Goal: Information Seeking & Learning: Check status

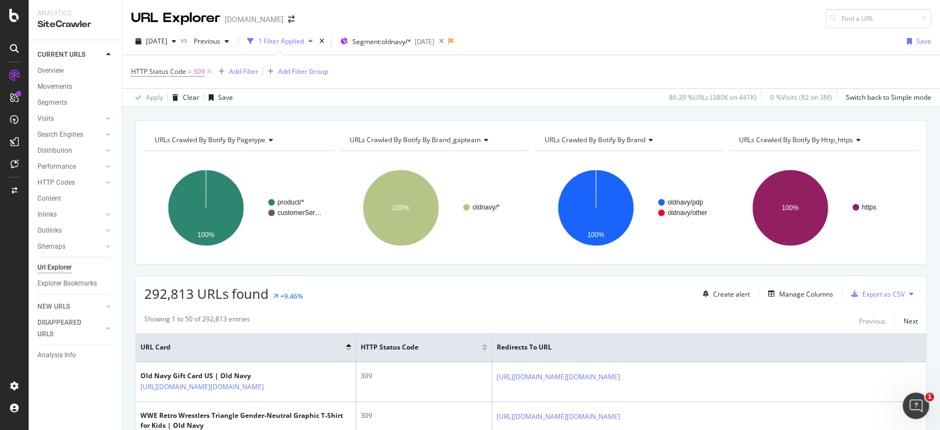
scroll to position [146, 0]
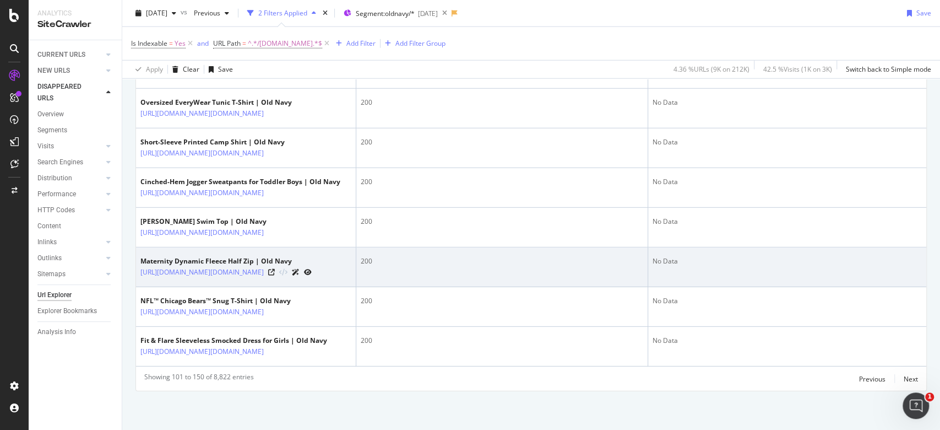
scroll to position [2567, 0]
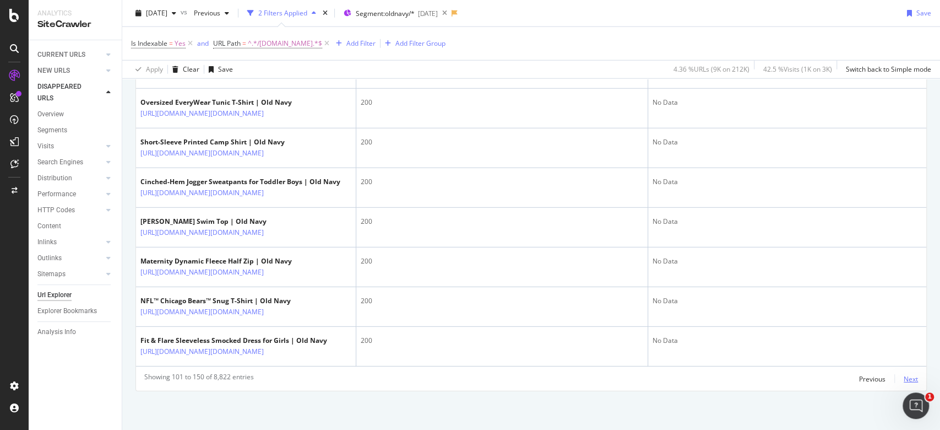
click at [904, 374] on div "Next" at bounding box center [911, 378] width 14 height 9
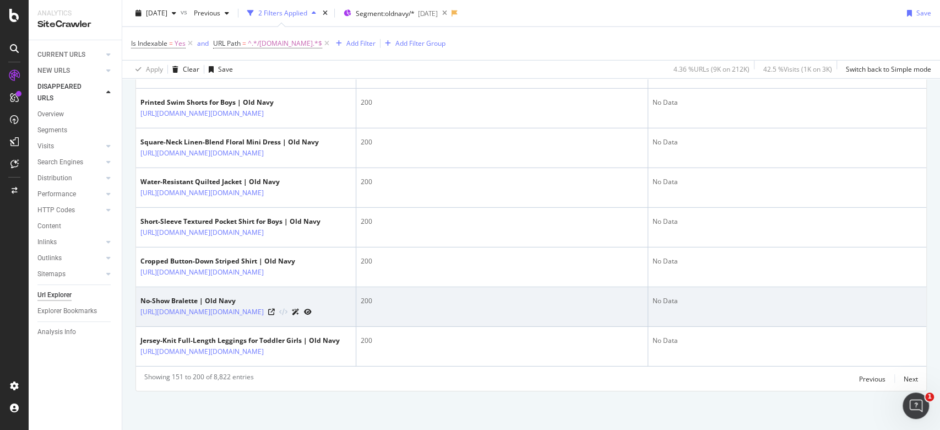
drag, startPoint x: 137, startPoint y: 325, endPoint x: 190, endPoint y: 348, distance: 58.0
click at [190, 327] on td "No-Show Bralette | Old Navy https://oldnavy.gap.com/browse/product.do?pid=55875…" at bounding box center [246, 307] width 220 height 40
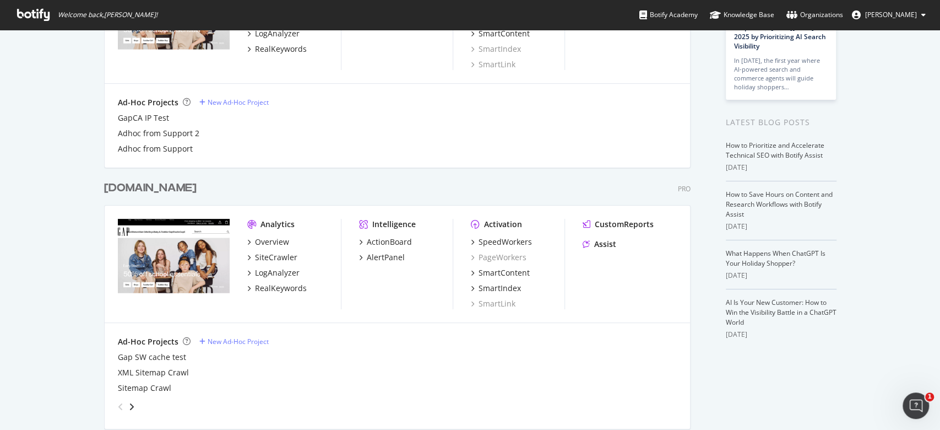
scroll to position [146, 0]
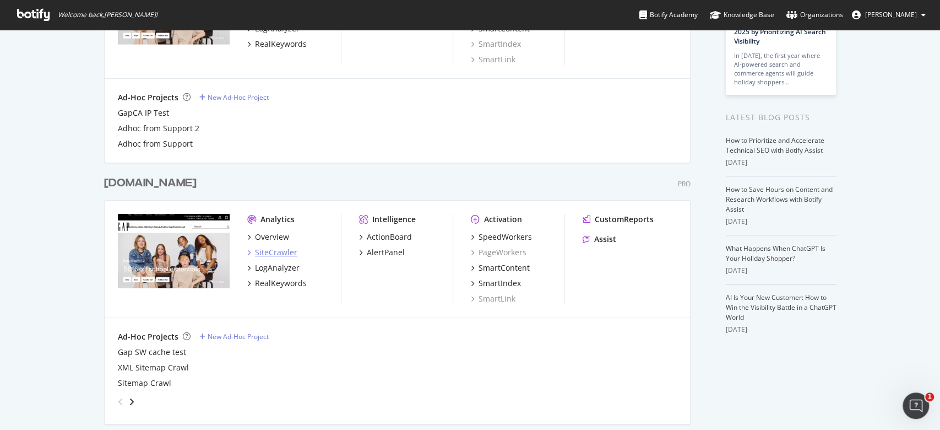
click at [275, 252] on div "SiteCrawler" at bounding box center [276, 252] width 42 height 11
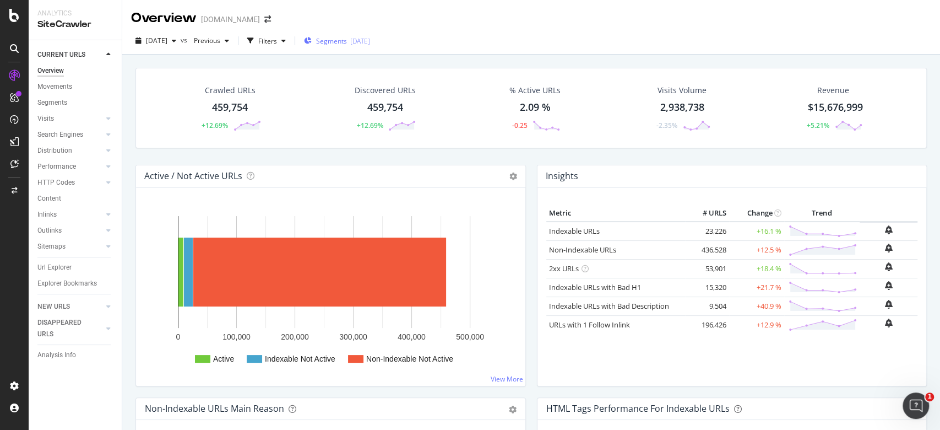
click at [347, 43] on span "Segments" at bounding box center [331, 40] width 31 height 9
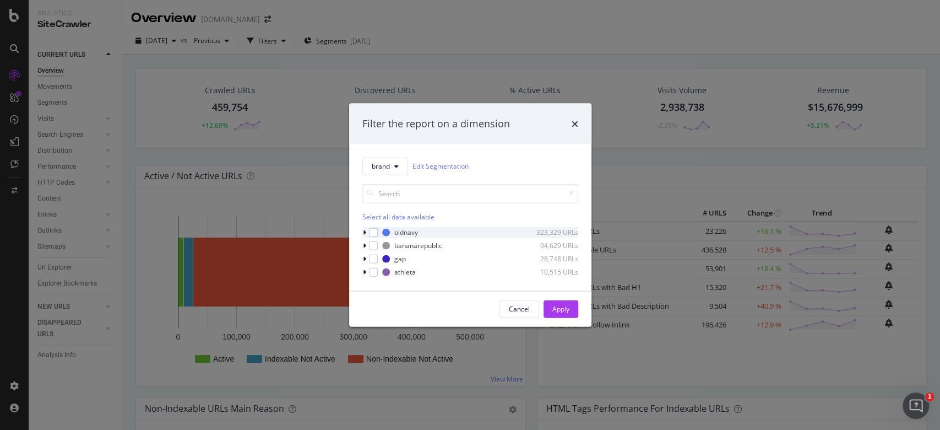
click at [378, 231] on div "oldnavy 323,329 URLs" at bounding box center [470, 231] width 216 height 11
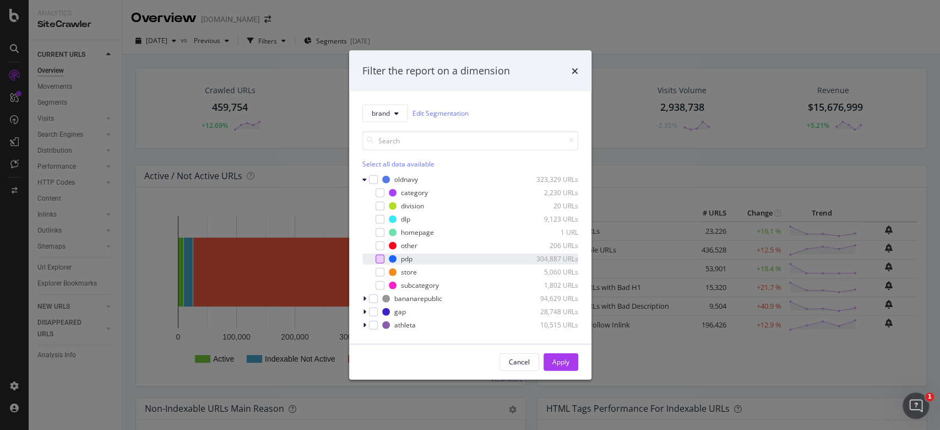
click at [376, 257] on div "modal" at bounding box center [380, 258] width 9 height 9
click at [575, 322] on button "Apply" at bounding box center [561, 361] width 35 height 18
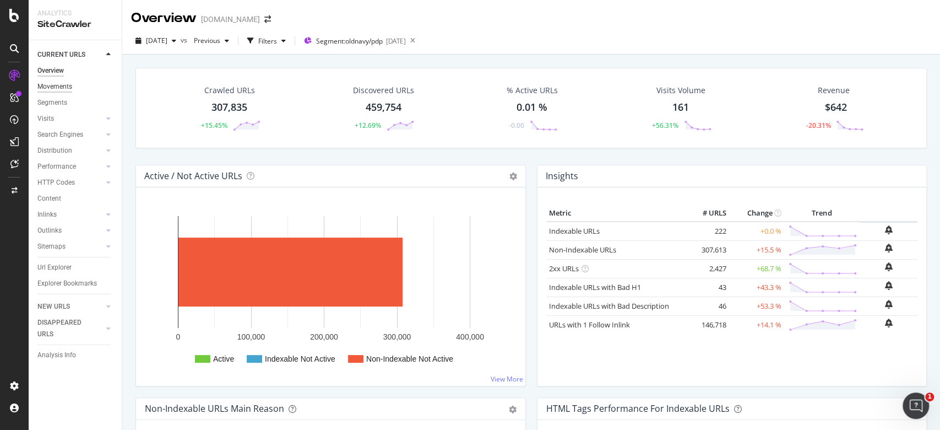
click at [67, 86] on div "Movements" at bounding box center [54, 87] width 35 height 12
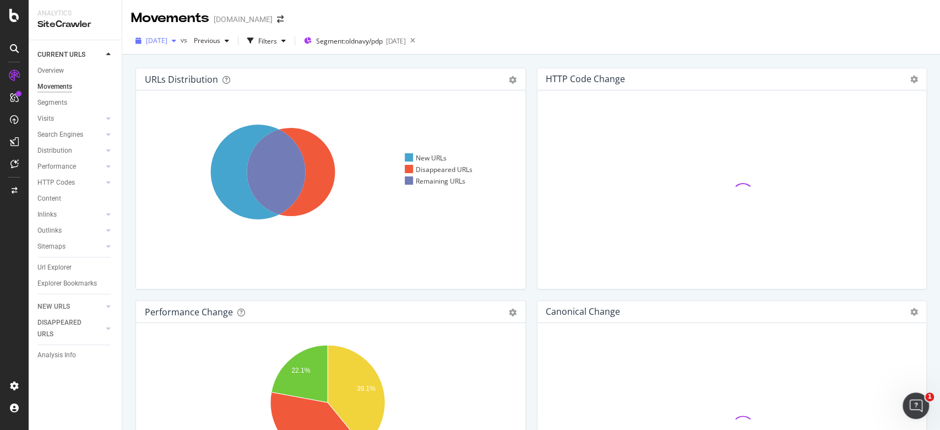
click at [176, 40] on icon "button" at bounding box center [174, 40] width 4 height 7
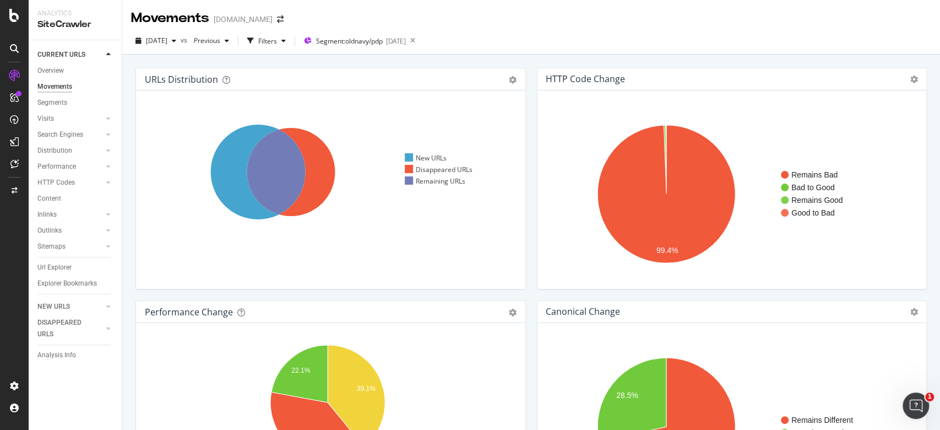
click at [687, 58] on div "URLs Distribution Venn Table Export as CSV Add to Custom Report Hold CTRL while…" at bounding box center [531, 270] width 818 height 430
click at [61, 264] on div "Url Explorer" at bounding box center [54, 268] width 34 height 12
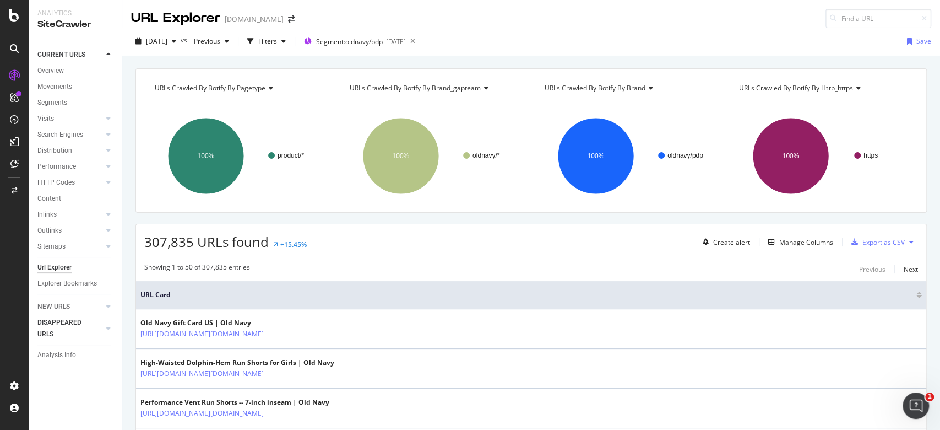
click at [99, 322] on div at bounding box center [98, 328] width 10 height 11
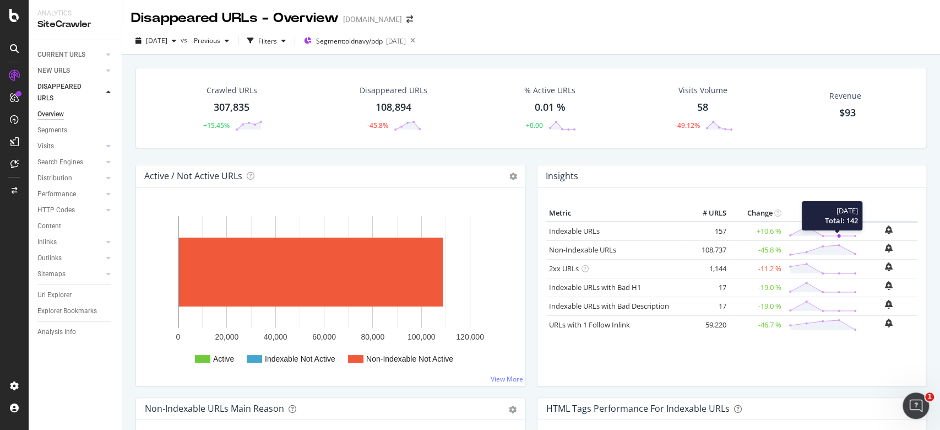
click at [704, 236] on polyline at bounding box center [831, 236] width 16 height 0
click at [68, 143] on link "Visits" at bounding box center [70, 146] width 66 height 12
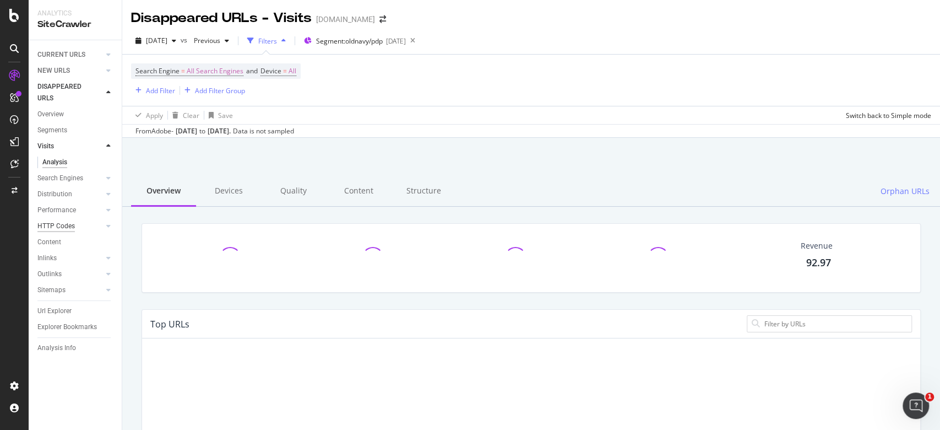
click at [64, 222] on div "HTTP Codes" at bounding box center [55, 226] width 37 height 12
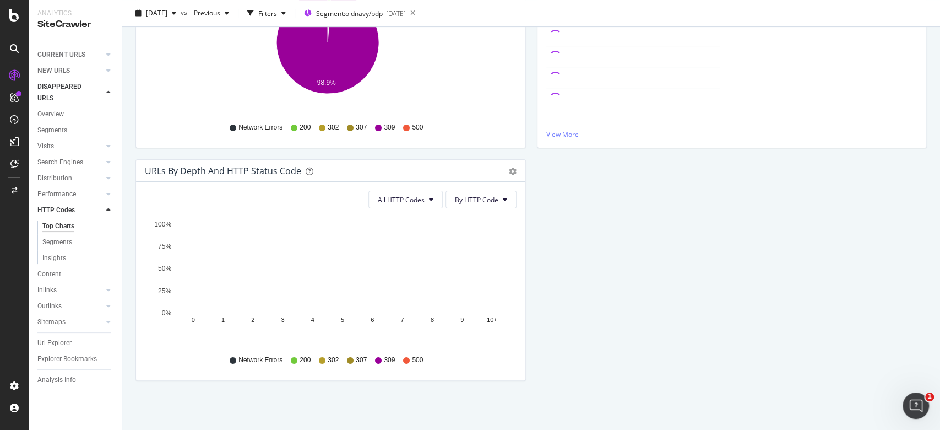
scroll to position [2, 0]
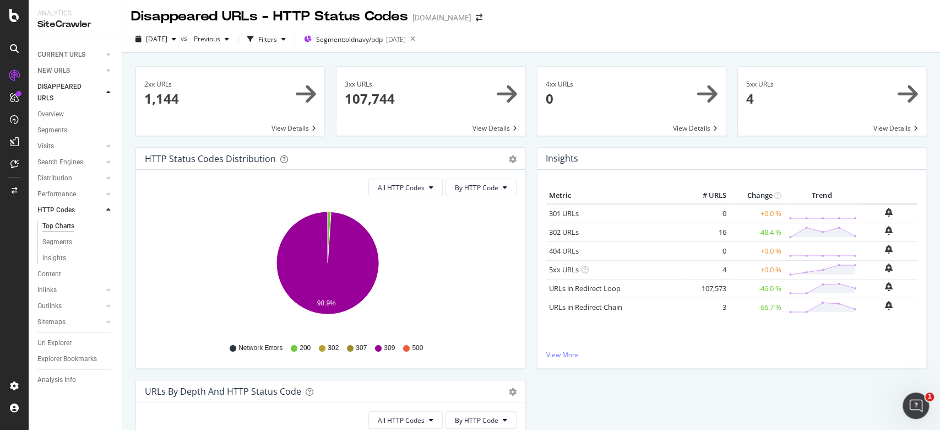
click at [704, 142] on div "5xx URLs 4 View Details" at bounding box center [832, 106] width 200 height 81
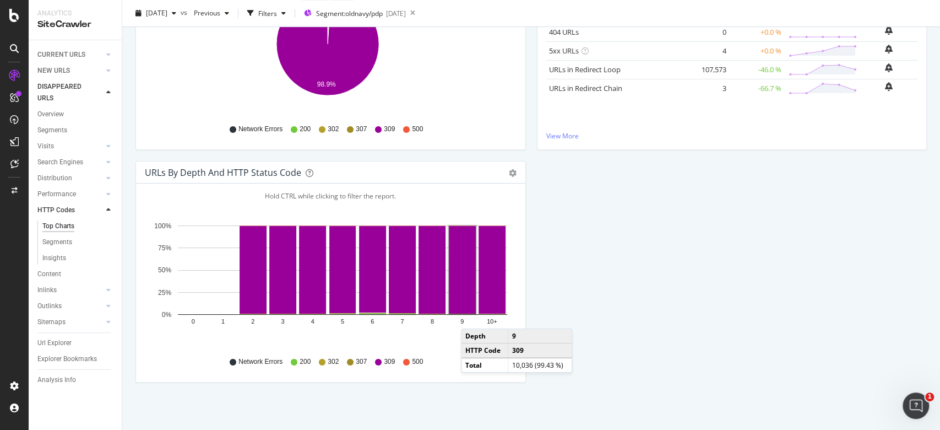
scroll to position [222, 0]
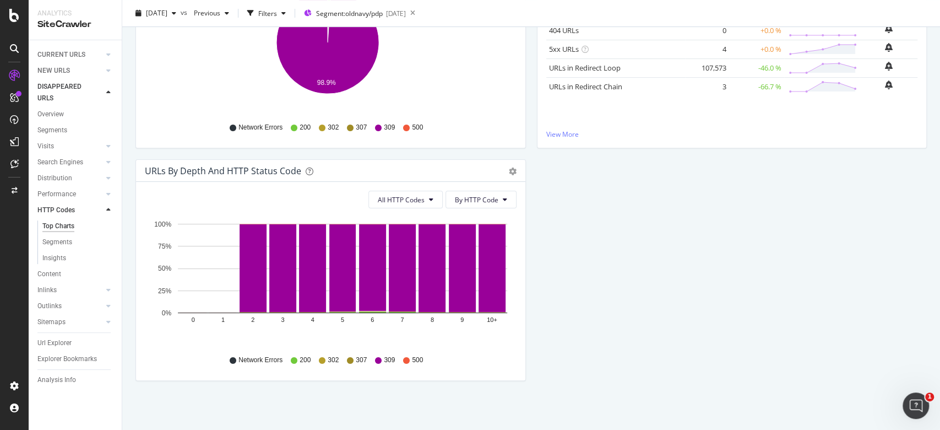
drag, startPoint x: 585, startPoint y: 294, endPoint x: 157, endPoint y: 404, distance: 441.1
click at [252, 322] on div "2xx URLs 1,144 View Details 3xx URLs 107,744 View Details 4xx URLs 0 View Detai…" at bounding box center [530, 134] width 791 height 593
click at [50, 167] on div "CustomReports" at bounding box center [68, 167] width 54 height 11
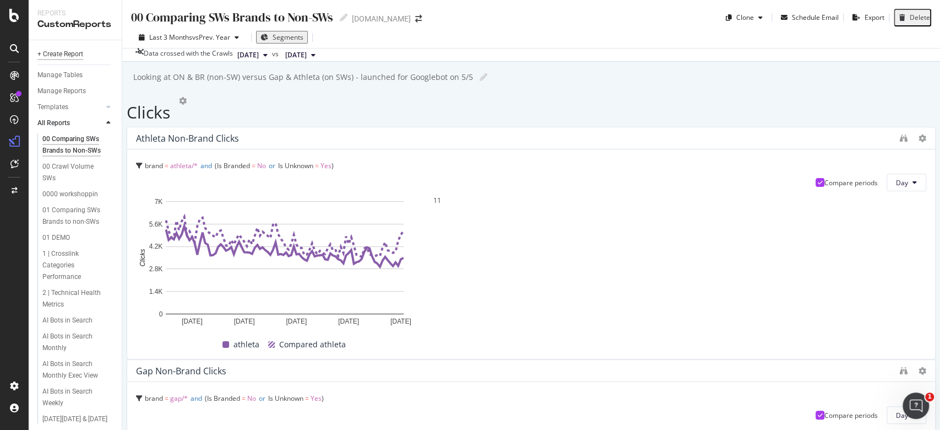
click at [62, 53] on div "+ Create Report" at bounding box center [60, 54] width 46 height 12
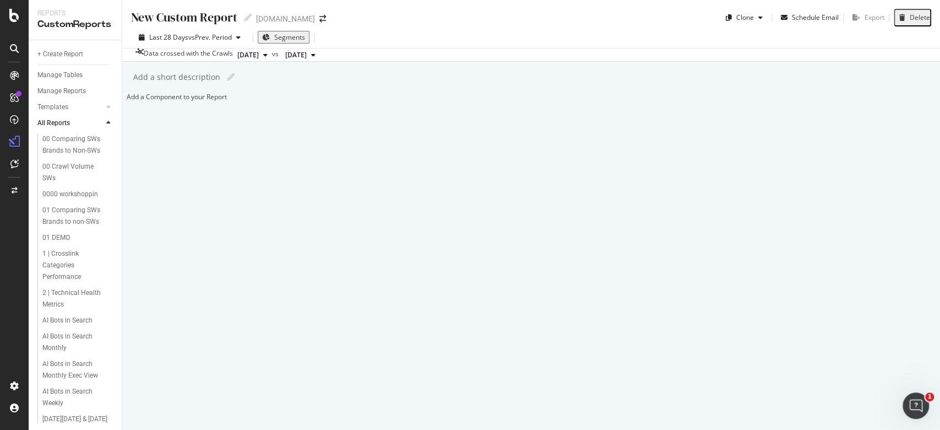
click at [290, 38] on span "Segments" at bounding box center [289, 36] width 31 height 9
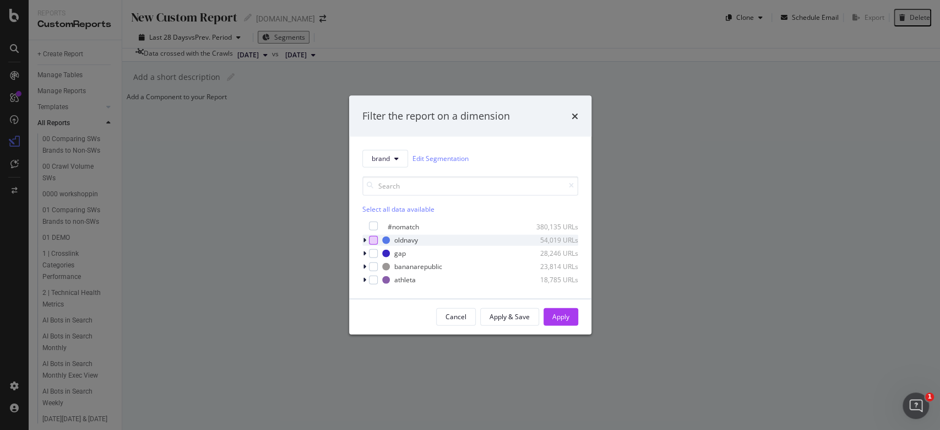
click at [377, 238] on div "modal" at bounding box center [373, 239] width 9 height 9
click at [363, 240] on icon "modal" at bounding box center [364, 239] width 3 height 7
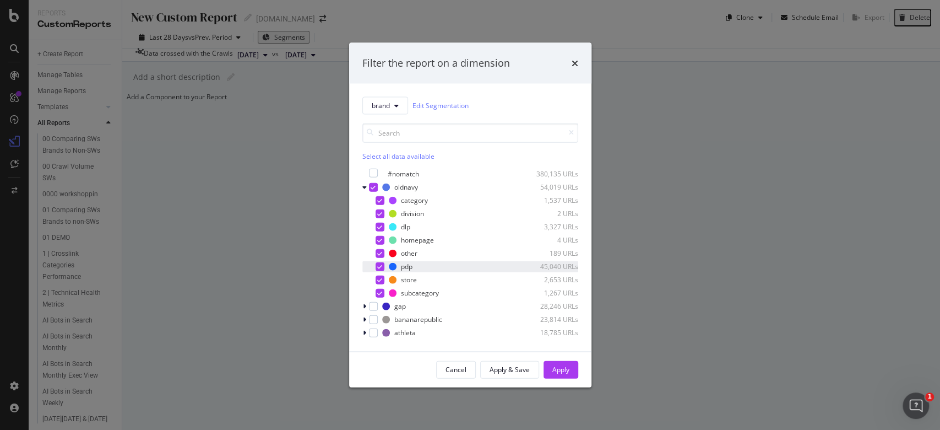
click at [383, 267] on div "modal" at bounding box center [380, 266] width 9 height 9
click at [373, 188] on icon "modal" at bounding box center [373, 187] width 5 height 6
click at [379, 267] on div "modal" at bounding box center [380, 266] width 9 height 9
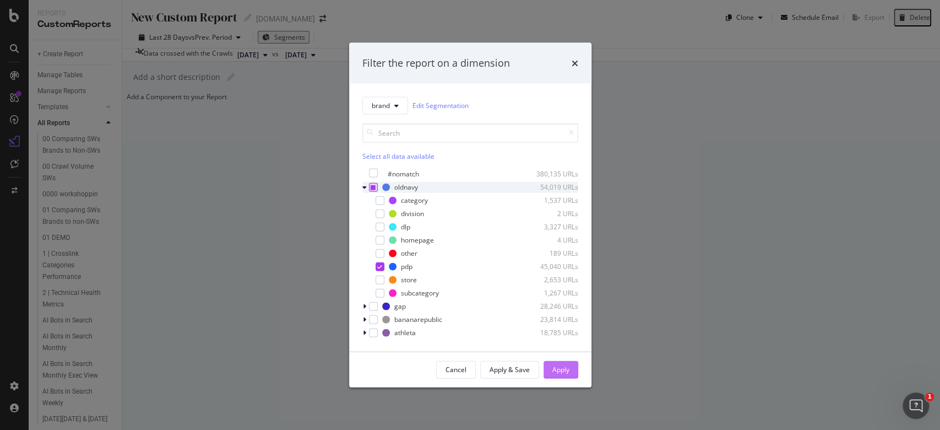
click at [562, 322] on div "Apply" at bounding box center [560, 369] width 17 height 9
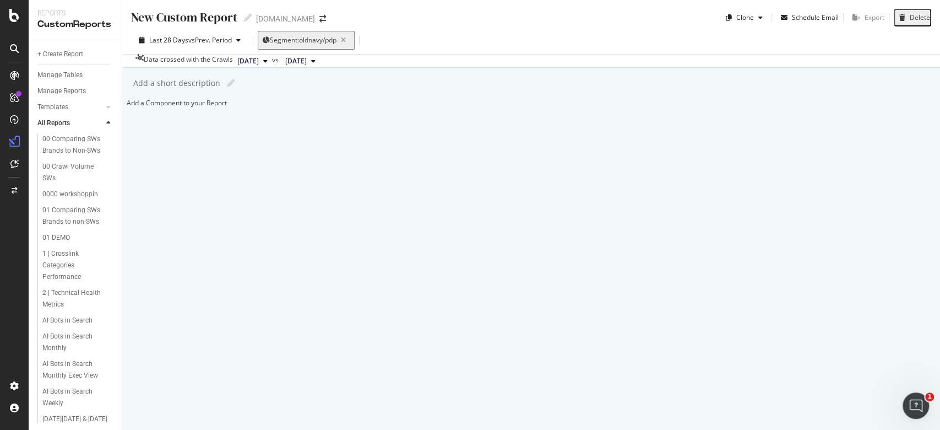
click at [127, 107] on div at bounding box center [127, 102] width 0 height 9
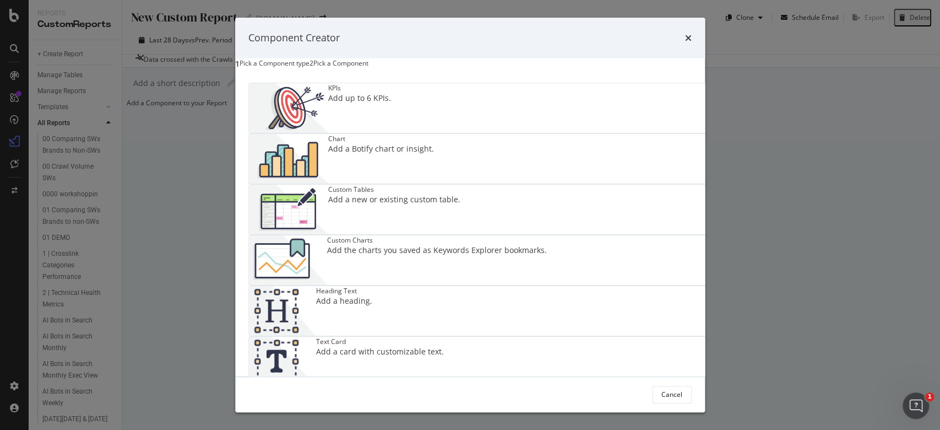
click at [434, 149] on div "Chart Add a Botify chart or insight." at bounding box center [381, 159] width 106 height 50
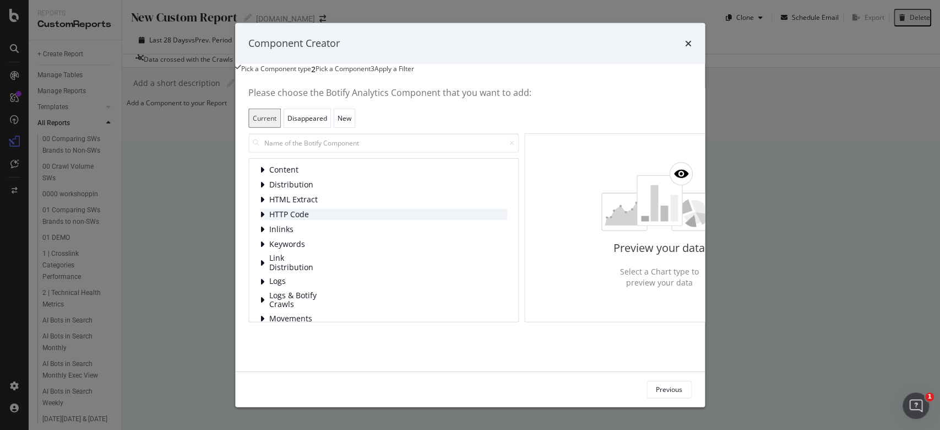
click at [280, 220] on div "HTTP Code" at bounding box center [383, 214] width 247 height 11
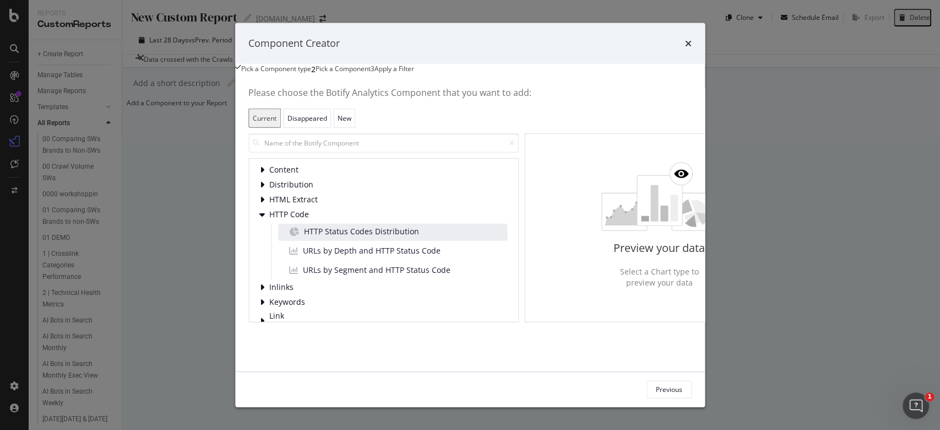
click at [414, 241] on div "HTTP Status Codes Distribution" at bounding box center [392, 232] width 229 height 17
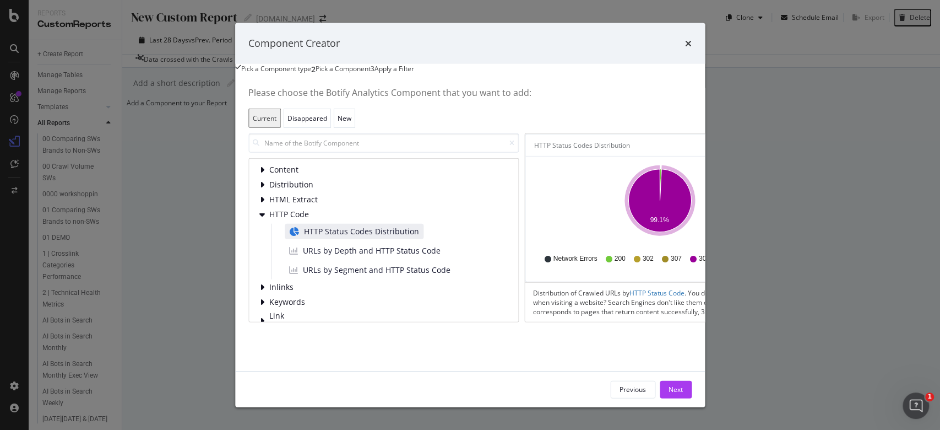
click at [704, 149] on icon "gear" at bounding box center [781, 145] width 8 height 8
click at [338, 256] on span "URLs by Depth and HTTP Status Code" at bounding box center [372, 250] width 138 height 11
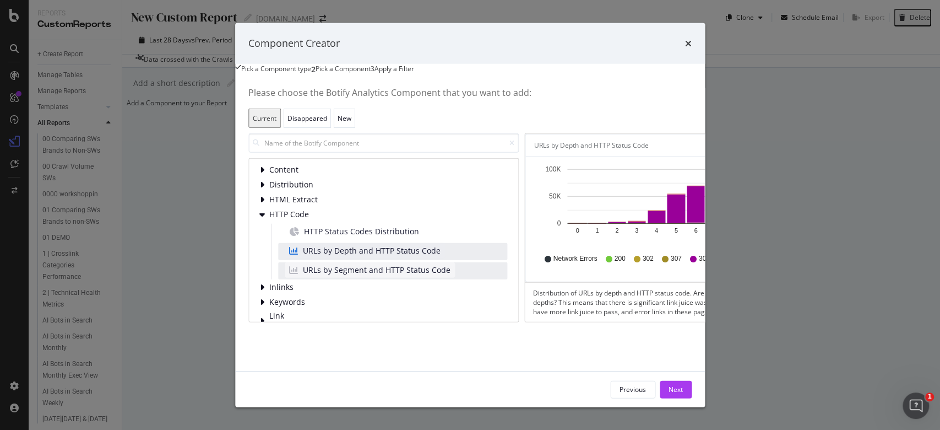
click at [388, 275] on span "URLs by Segment and HTTP Status Code" at bounding box center [377, 269] width 148 height 11
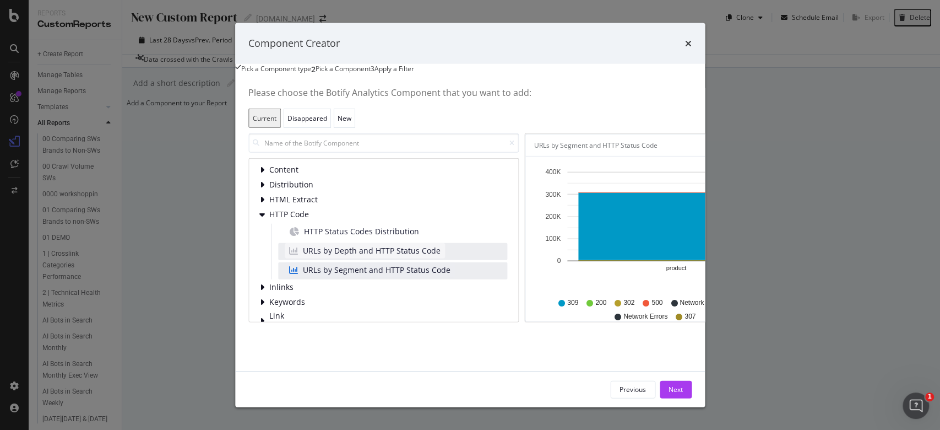
click at [303, 256] on span "URLs by Depth and HTTP Status Code" at bounding box center [372, 250] width 138 height 11
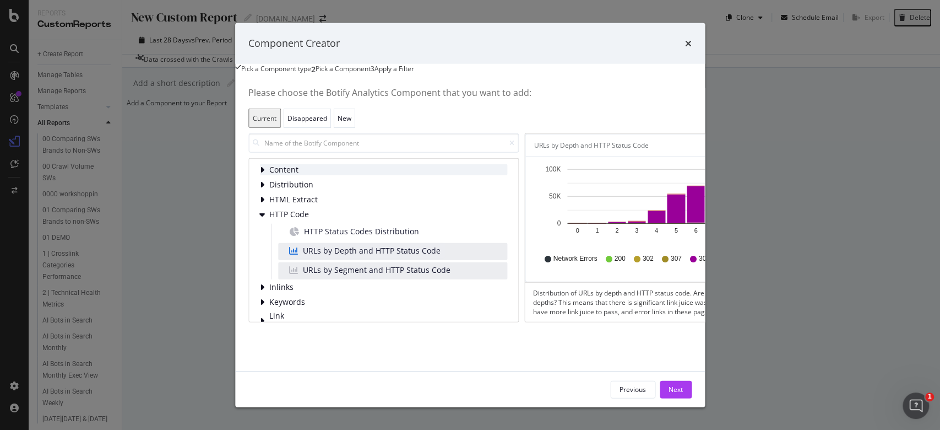
click at [260, 174] on icon "modal" at bounding box center [262, 169] width 4 height 9
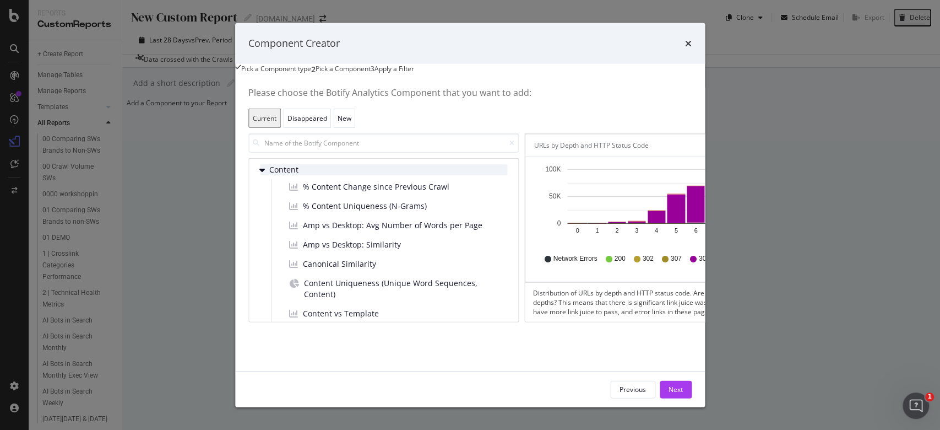
click at [259, 174] on icon "modal" at bounding box center [262, 169] width 6 height 9
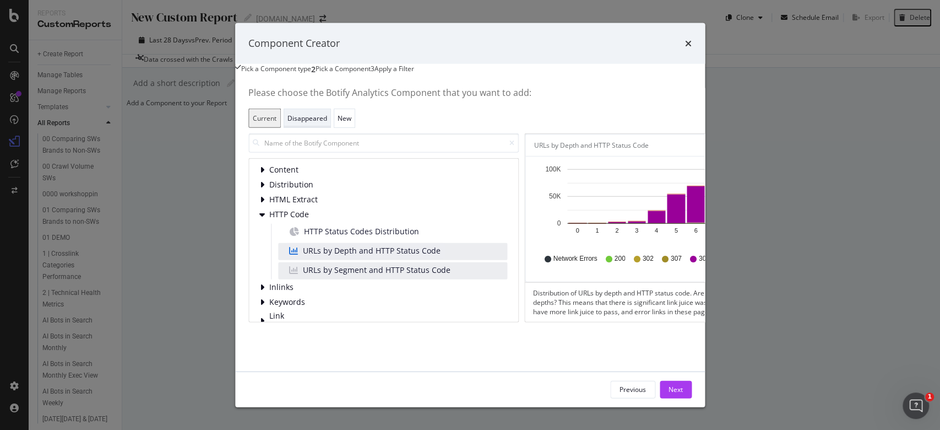
click at [327, 123] on div "Disappeared" at bounding box center [307, 118] width 40 height 17
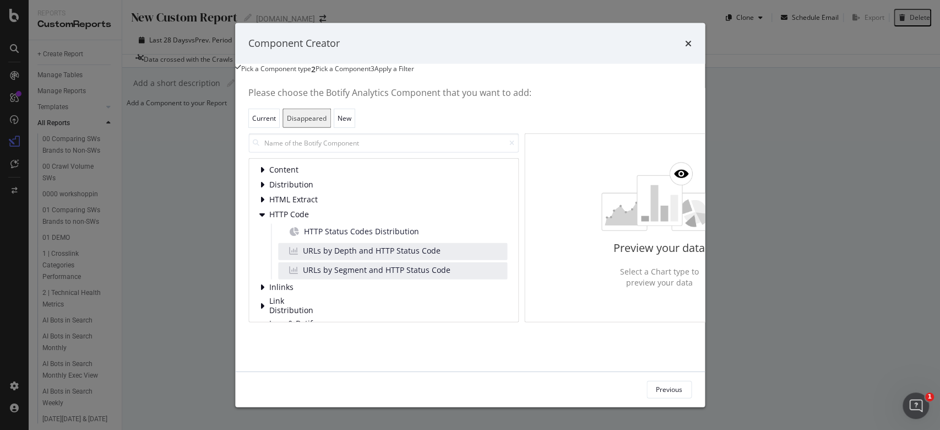
click at [280, 142] on div "Please choose the Botify Analytics Component that you want to add: Current Disa…" at bounding box center [521, 205] width 546 height 234
click at [276, 123] on div "Current" at bounding box center [264, 117] width 24 height 9
click at [246, 74] on div "Pick a Component type" at bounding box center [276, 68] width 70 height 11
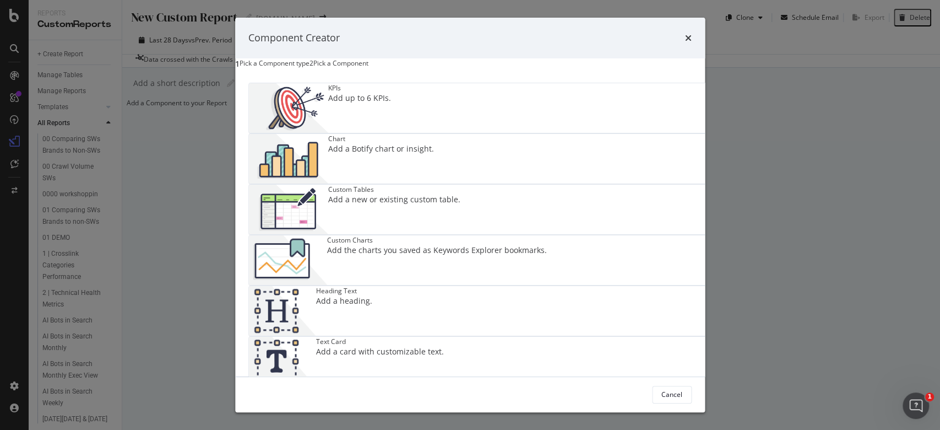
click at [547, 244] on div "Add the charts you saved as Keywords Explorer bookmarks." at bounding box center [437, 249] width 220 height 11
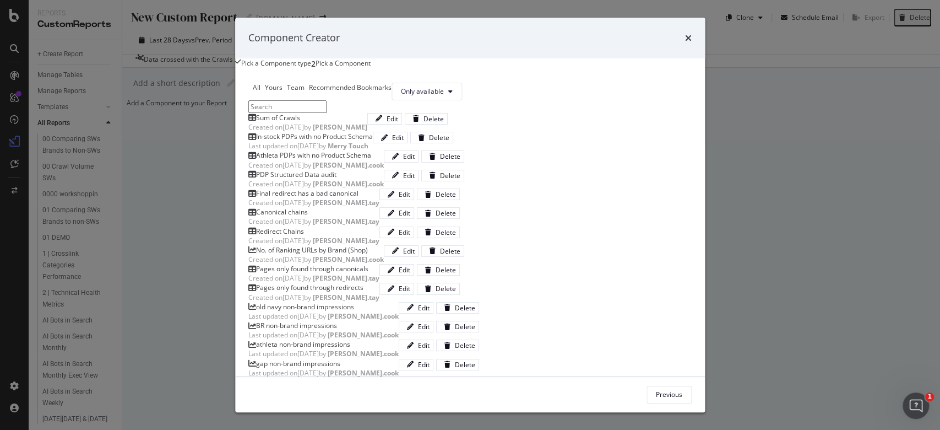
scroll to position [12211, 0]
click at [270, 69] on div "Pick a Component type" at bounding box center [276, 63] width 70 height 11
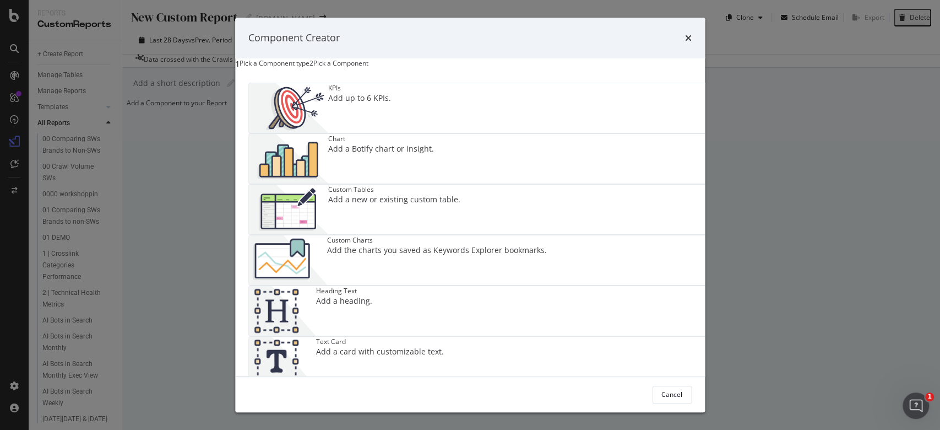
click at [692, 31] on div "times" at bounding box center [688, 38] width 7 height 14
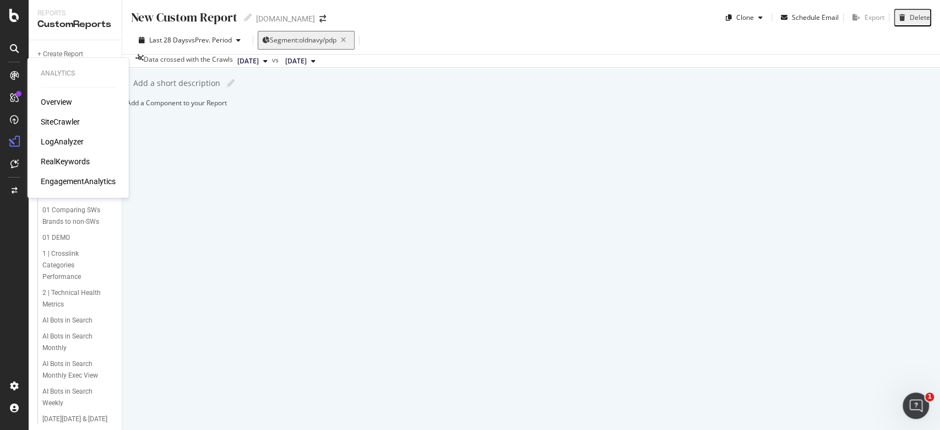
click at [65, 100] on div "Overview" at bounding box center [56, 101] width 31 height 11
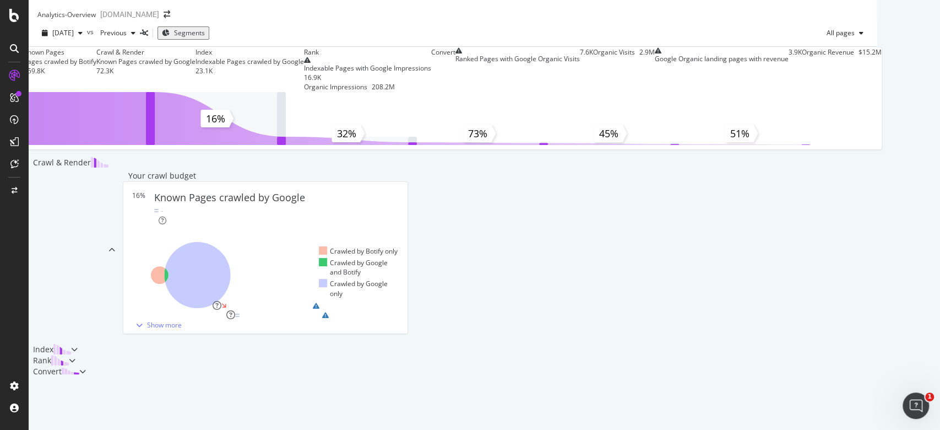
click at [205, 37] on div "Segments" at bounding box center [189, 32] width 31 height 9
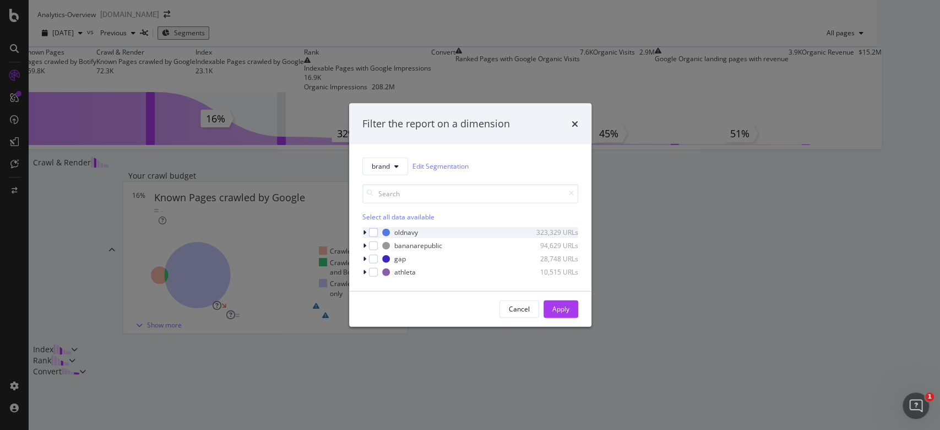
click at [363, 231] on icon "modal" at bounding box center [364, 232] width 3 height 7
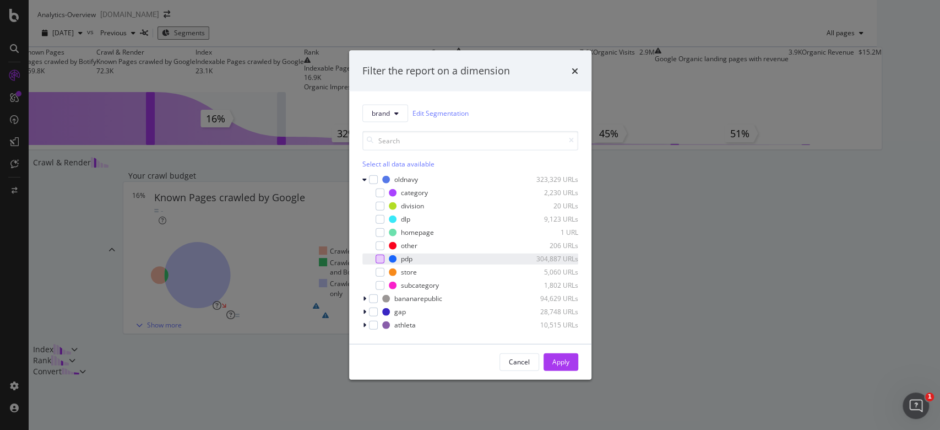
click at [377, 258] on div "modal" at bounding box center [380, 258] width 9 height 9
click at [575, 322] on button "Apply" at bounding box center [561, 361] width 35 height 18
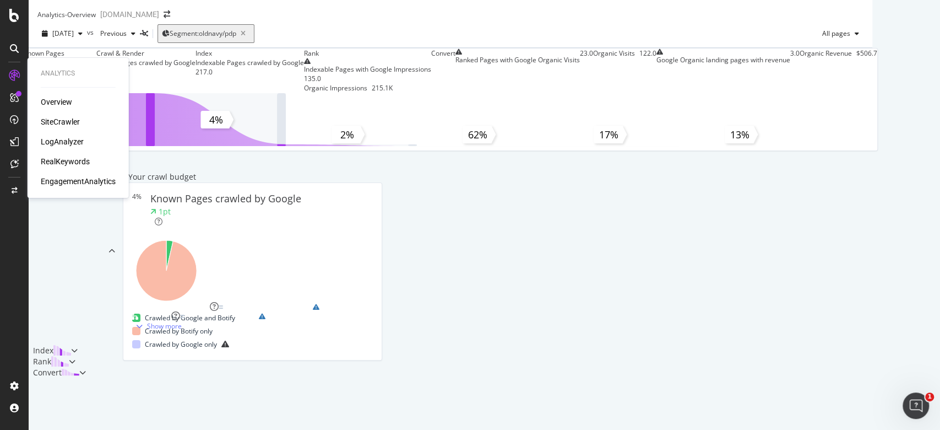
click at [69, 119] on div "SiteCrawler" at bounding box center [60, 121] width 39 height 11
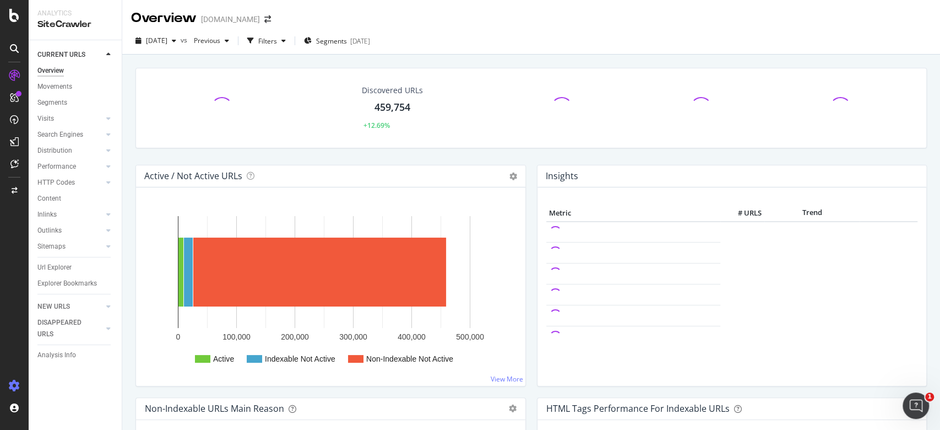
click at [17, 322] on div at bounding box center [14, 386] width 26 height 18
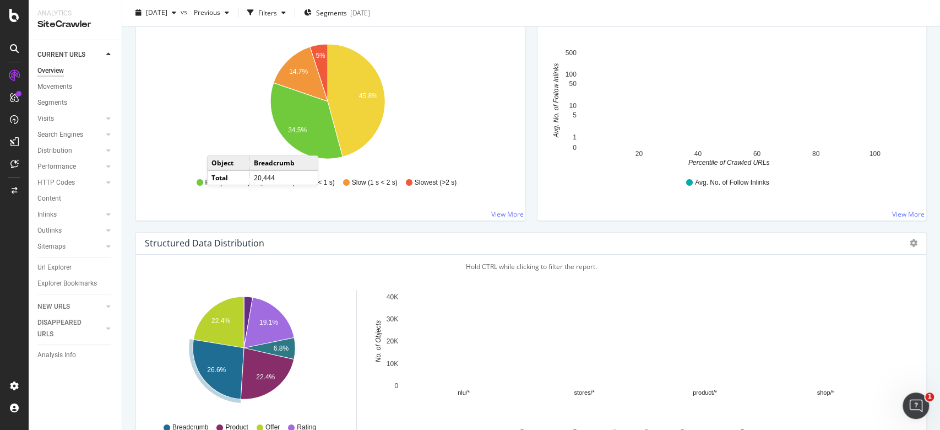
scroll to position [947, 0]
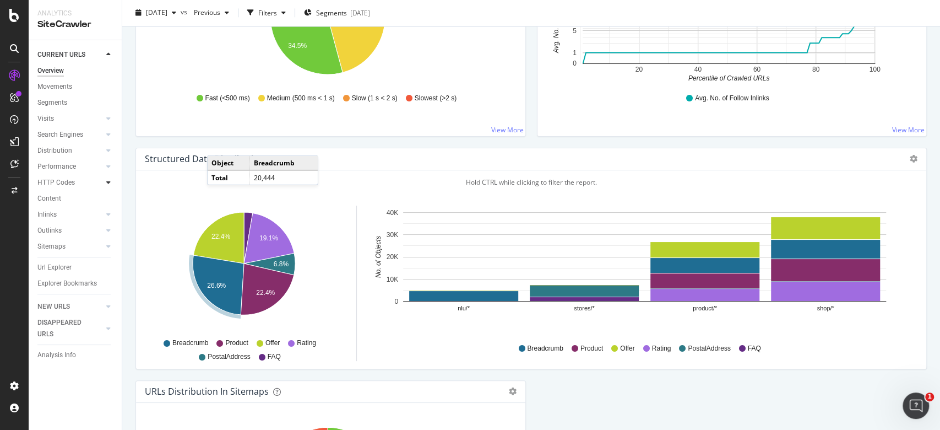
click at [105, 182] on div at bounding box center [108, 182] width 11 height 11
click at [65, 198] on div "Top Charts" at bounding box center [58, 199] width 32 height 12
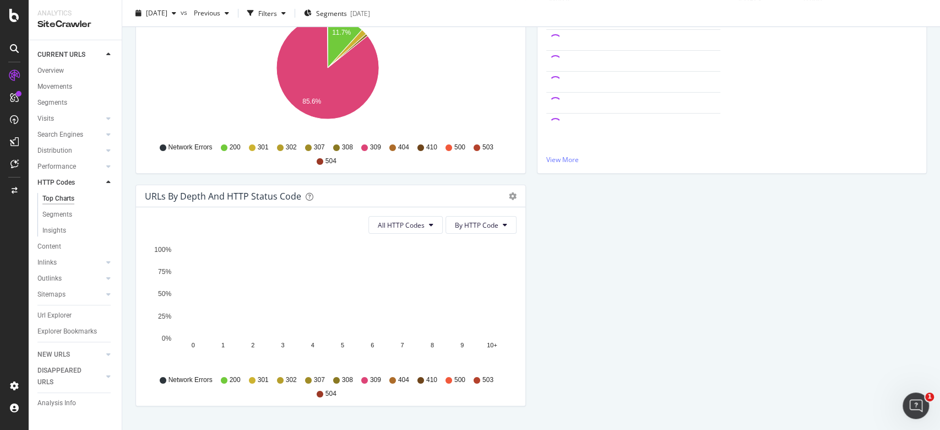
scroll to position [222, 0]
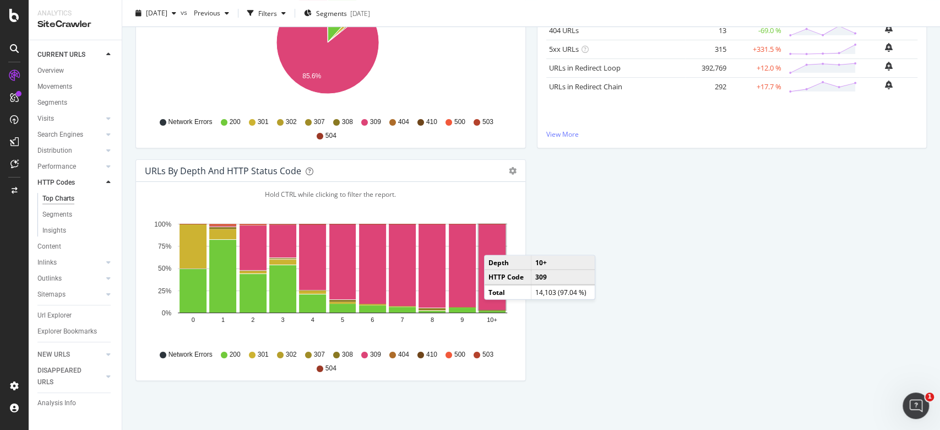
click at [495, 243] on rect "A chart." at bounding box center [492, 266] width 27 height 85
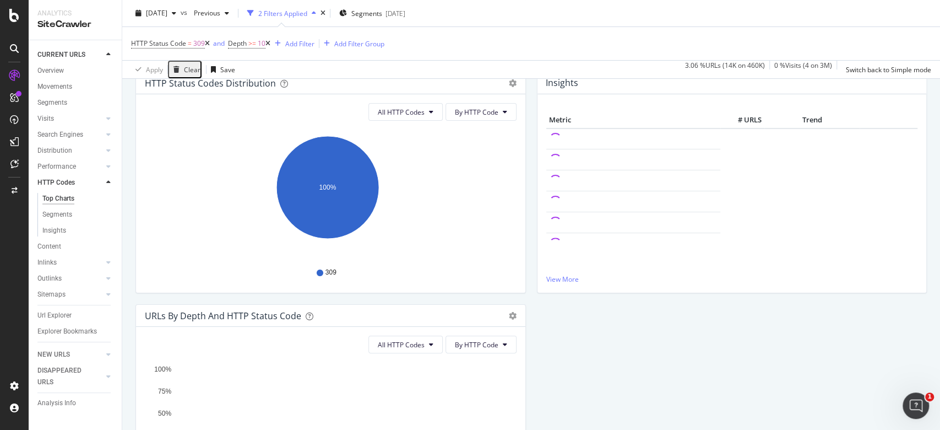
scroll to position [273, 0]
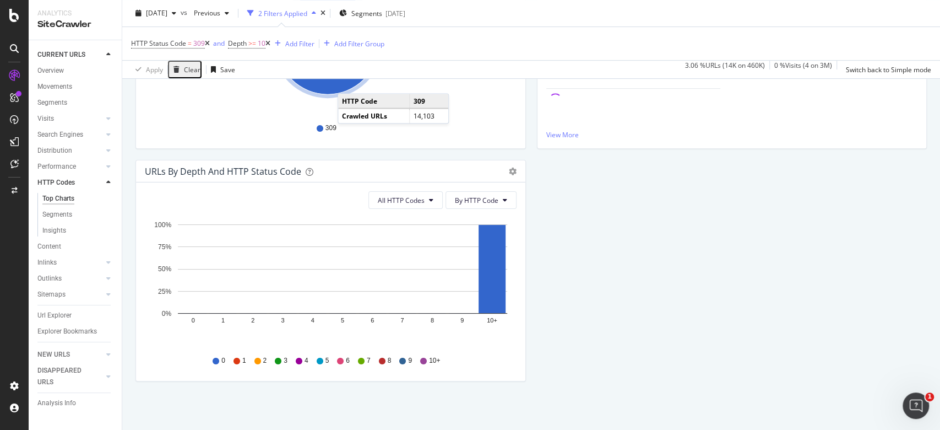
click at [270, 42] on icon at bounding box center [267, 43] width 5 height 7
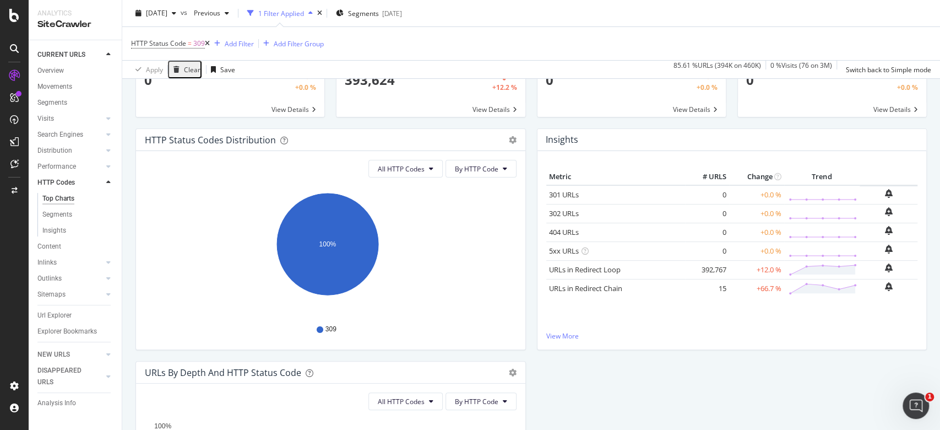
scroll to position [146, 0]
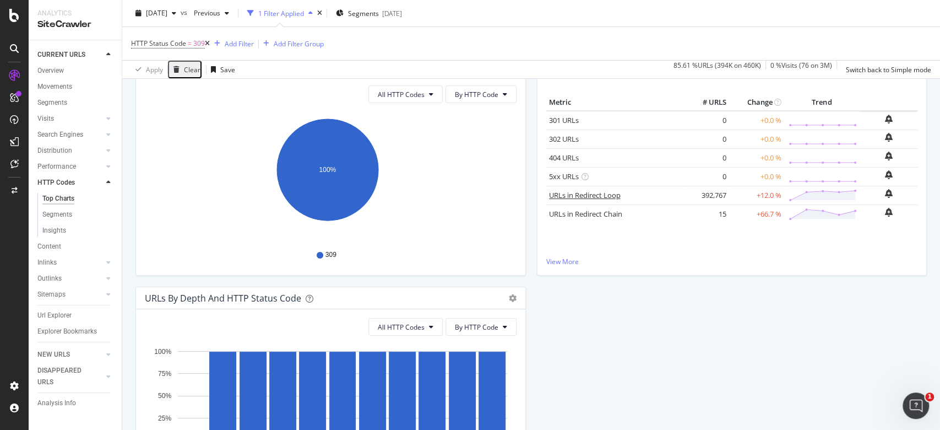
click at [591, 193] on link "URLs in Redirect Loop" at bounding box center [585, 195] width 72 height 10
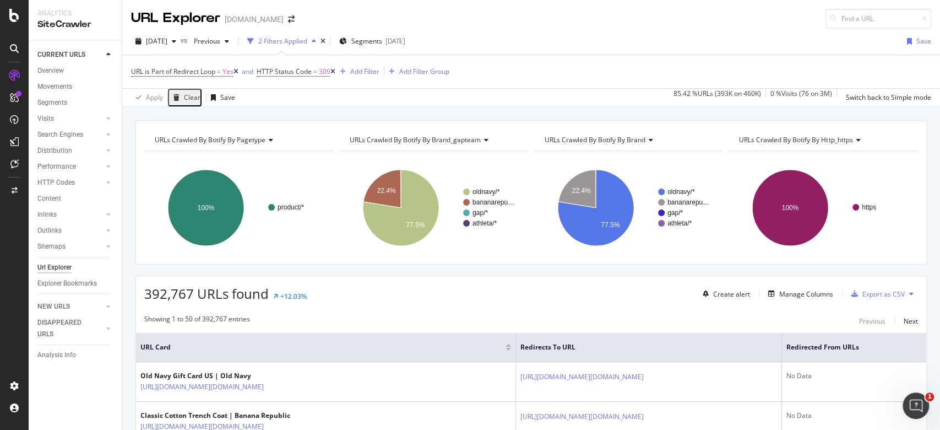
click at [307, 37] on div "2 Filters Applied" at bounding box center [282, 40] width 49 height 9
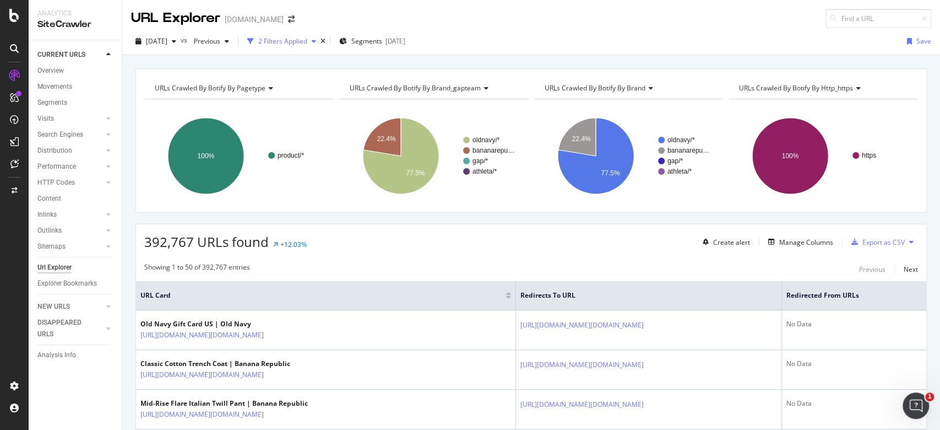
click at [307, 40] on div "2 Filters Applied" at bounding box center [282, 40] width 49 height 9
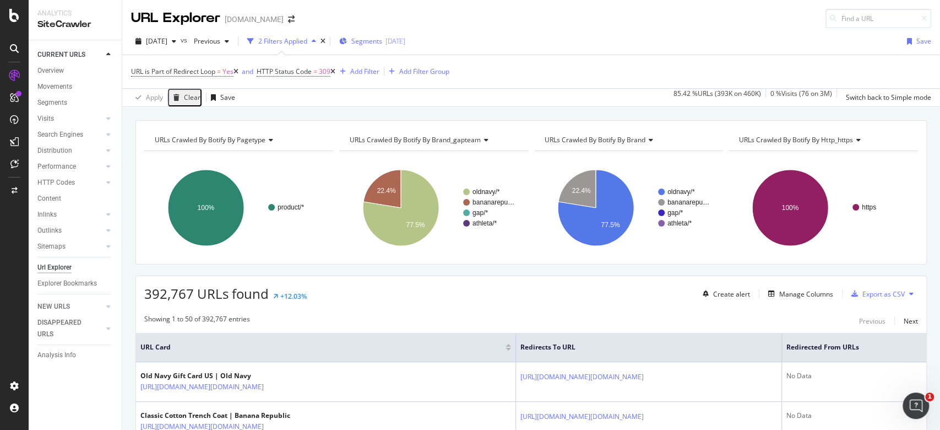
click at [382, 36] on span "Segments" at bounding box center [366, 40] width 31 height 9
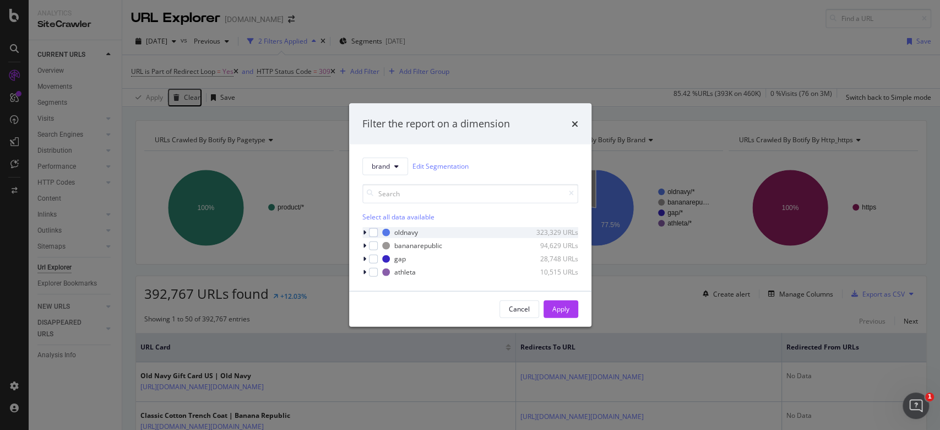
click at [363, 229] on icon "modal" at bounding box center [364, 232] width 3 height 7
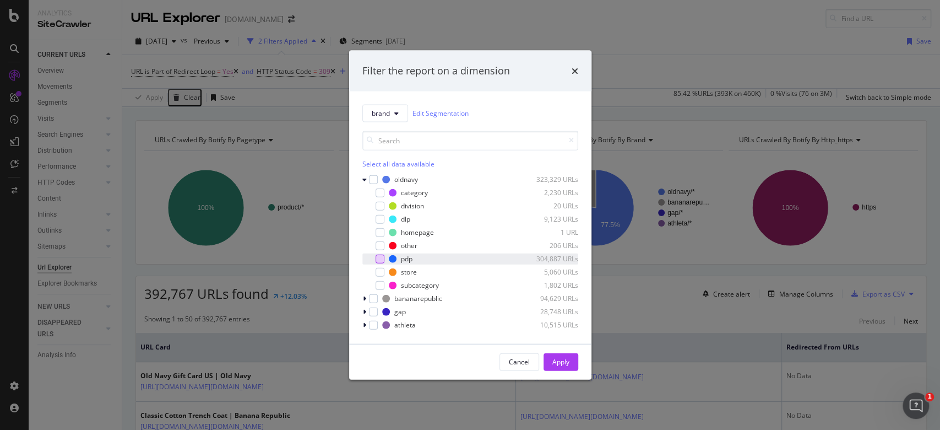
click at [379, 257] on div "modal" at bounding box center [380, 258] width 9 height 9
click at [564, 322] on div "Apply" at bounding box center [560, 361] width 17 height 9
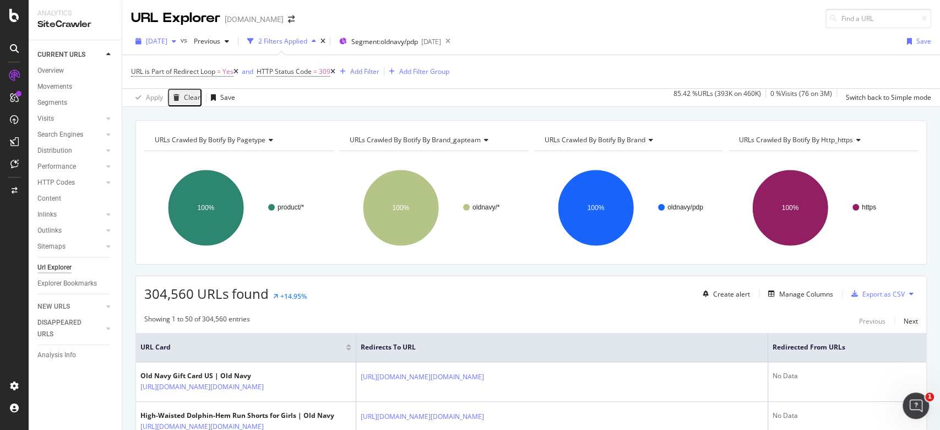
click at [167, 37] on span "2025 Sep. 17th" at bounding box center [156, 40] width 21 height 9
